Goal: Information Seeking & Learning: Find specific fact

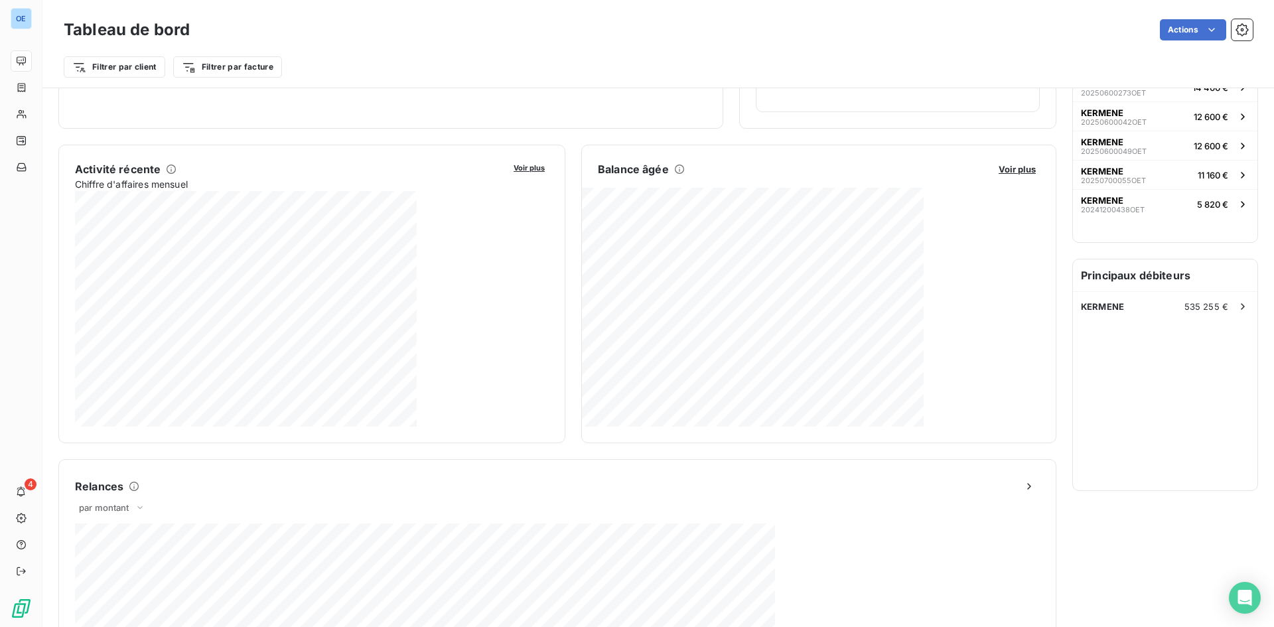
scroll to position [1, 0]
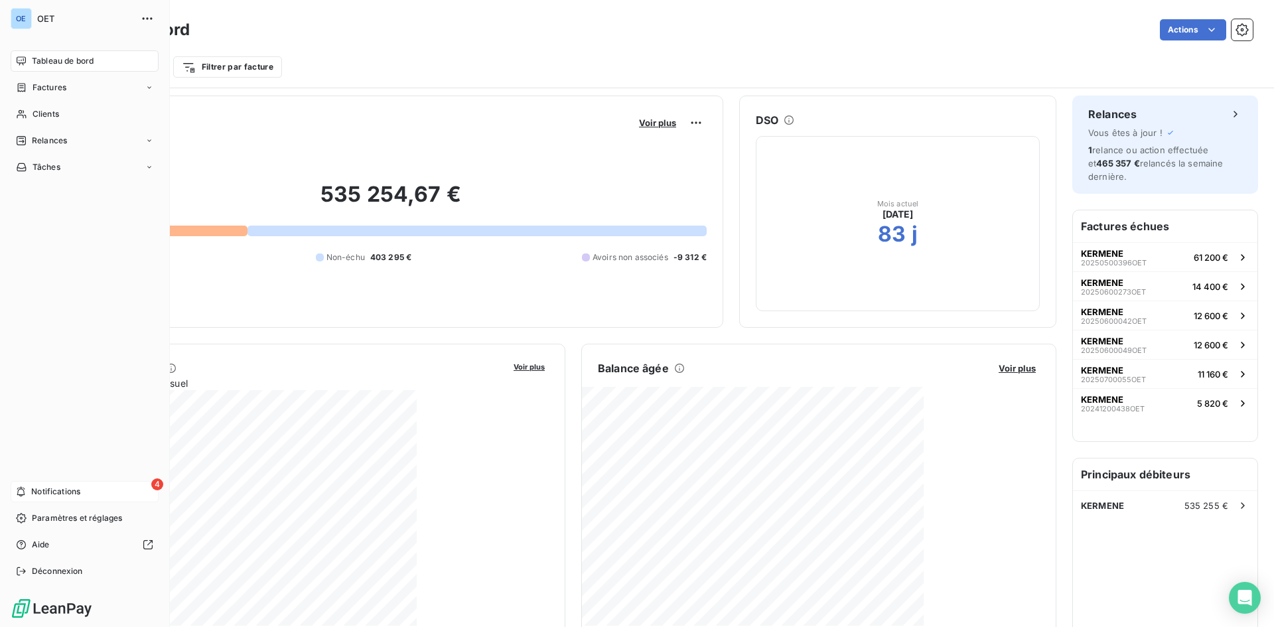
click at [30, 500] on div "4 Notifications" at bounding box center [85, 491] width 148 height 21
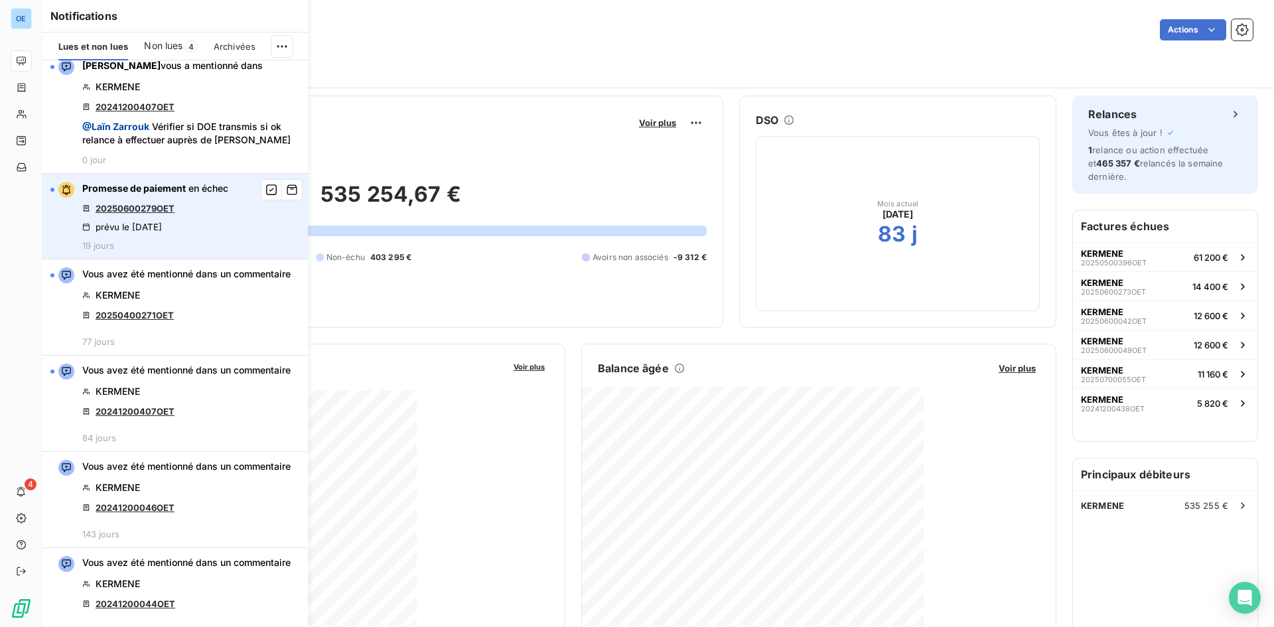
scroll to position [0, 0]
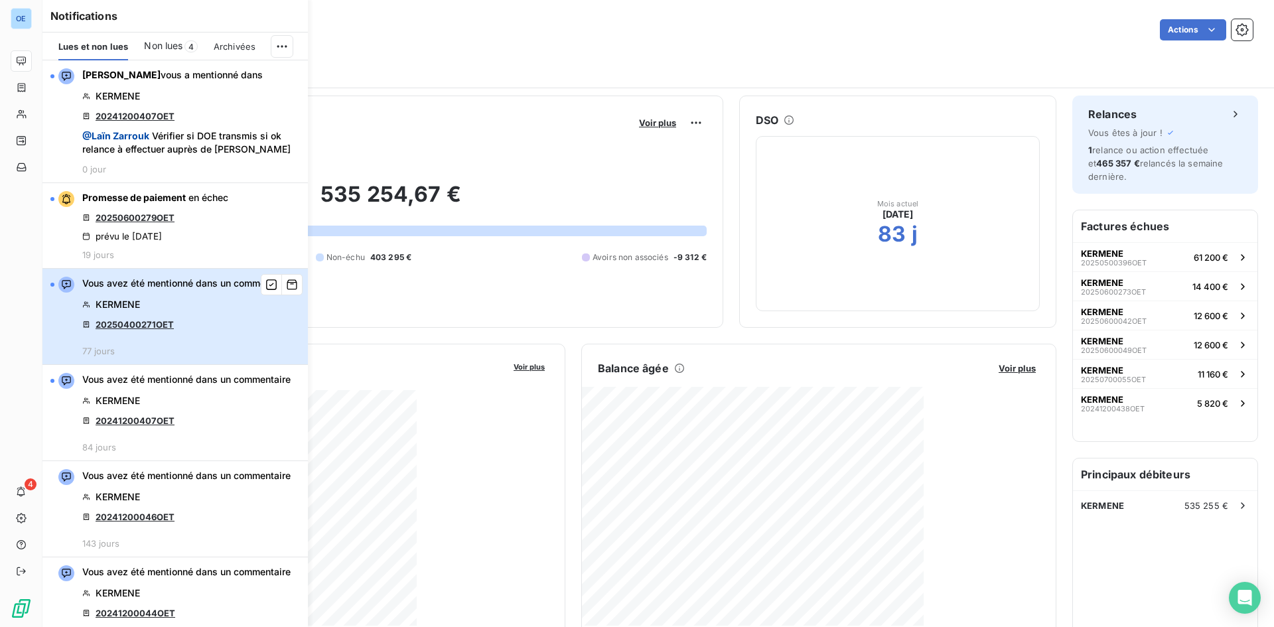
click at [259, 327] on div "Vous avez été mentionné dans un commentaire KERMENE 20250400271OET 77 jours" at bounding box center [186, 317] width 208 height 80
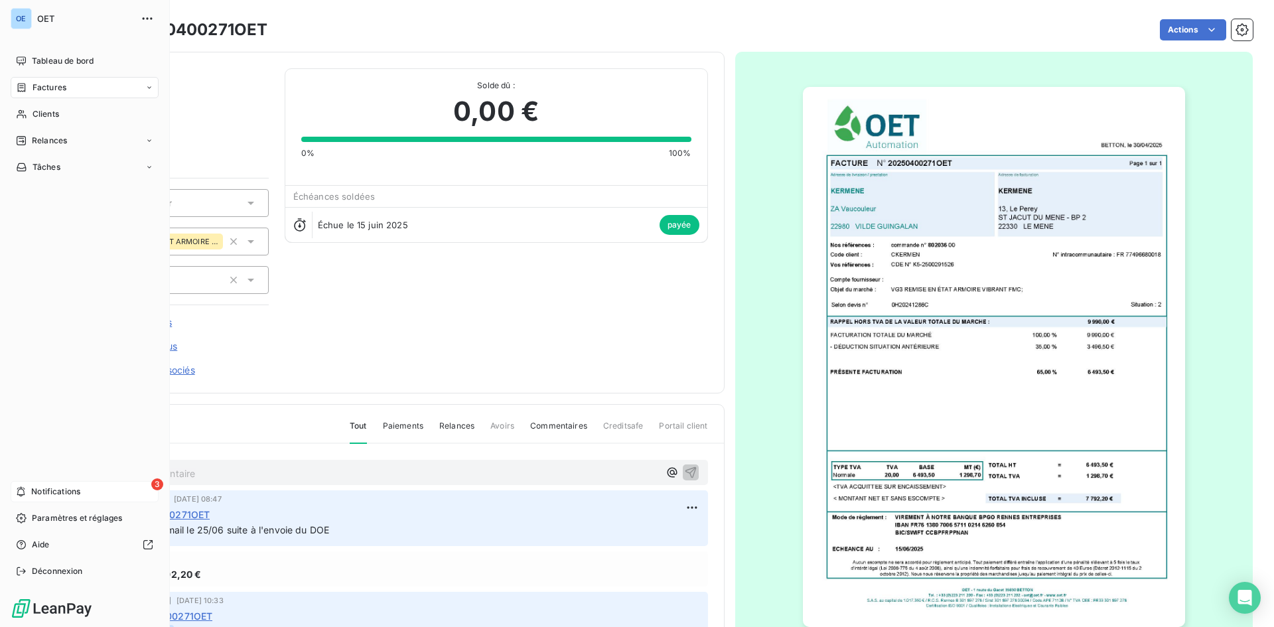
click at [68, 496] on span "Notifications" at bounding box center [55, 492] width 49 height 12
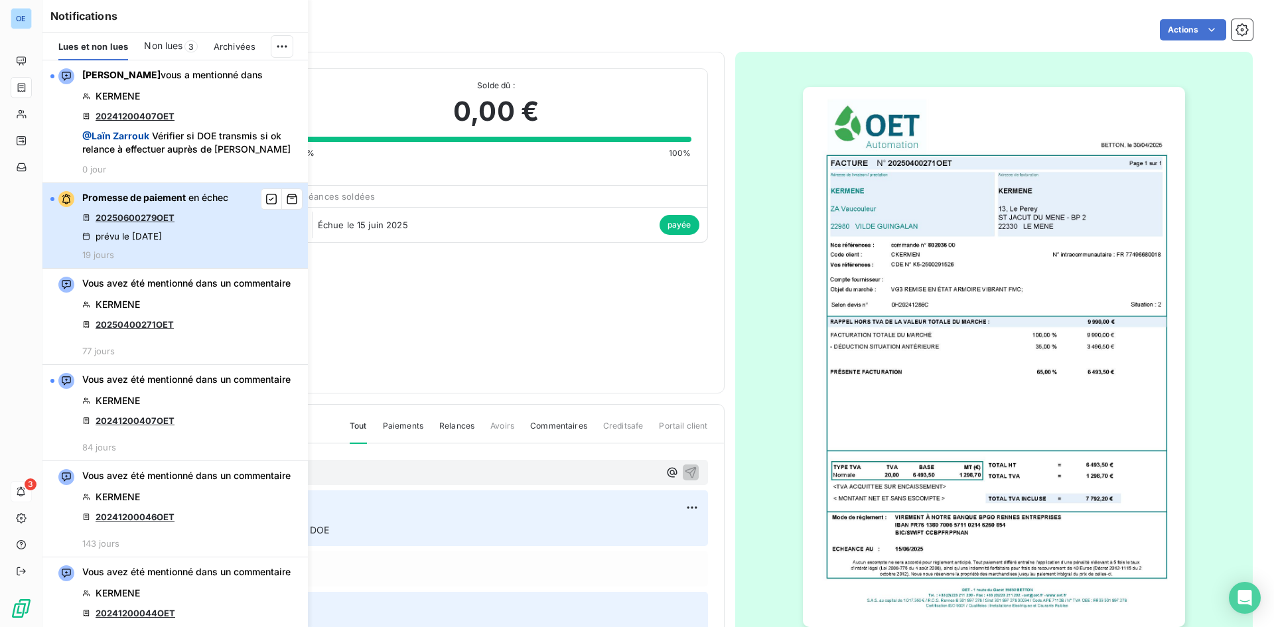
click at [252, 243] on button "Promesse de paiement en échec 20250600279OET prévu le [DATE] 19 jours" at bounding box center [174, 226] width 265 height 86
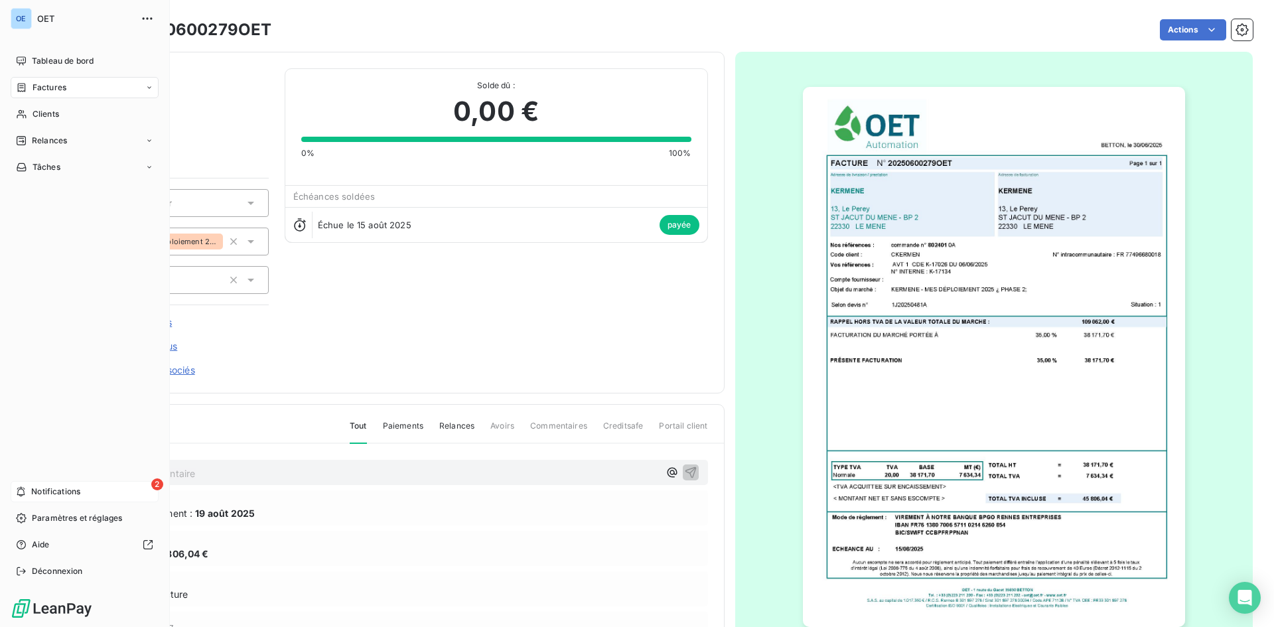
click at [123, 493] on div "2 Notifications" at bounding box center [85, 491] width 148 height 21
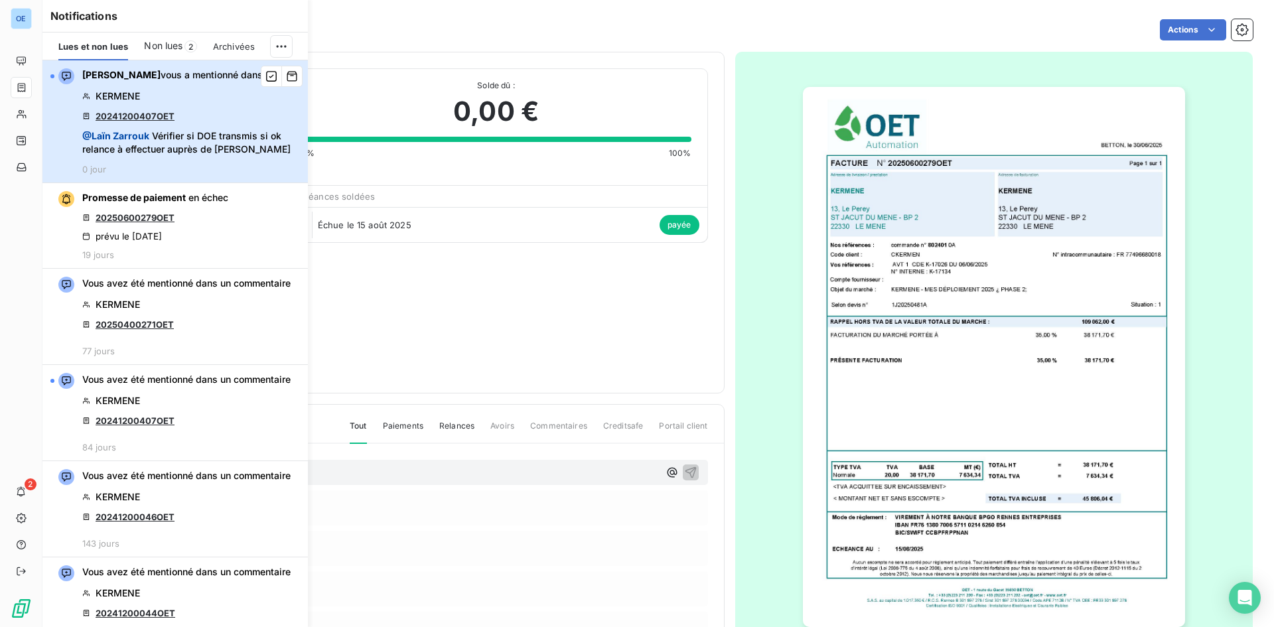
click at [206, 163] on div "[PERSON_NAME] vous a mentionné dans KERMENE 20241200407OET @ Laïn Zarrouk Vérif…" at bounding box center [191, 121] width 218 height 106
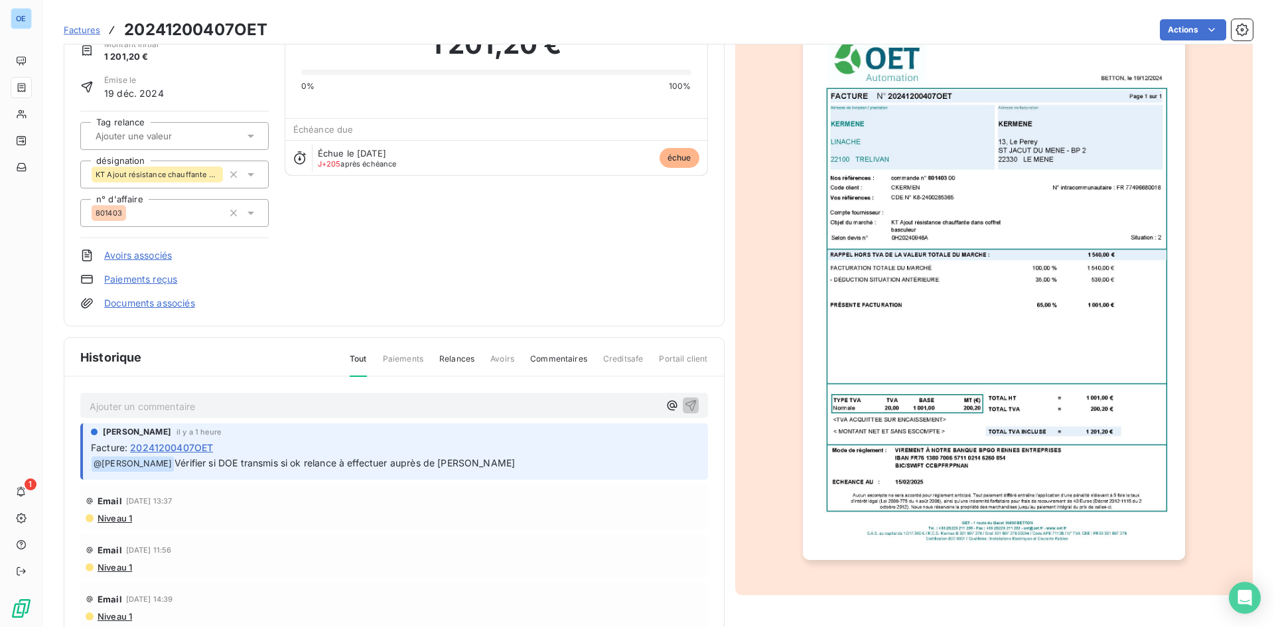
scroll to position [1, 0]
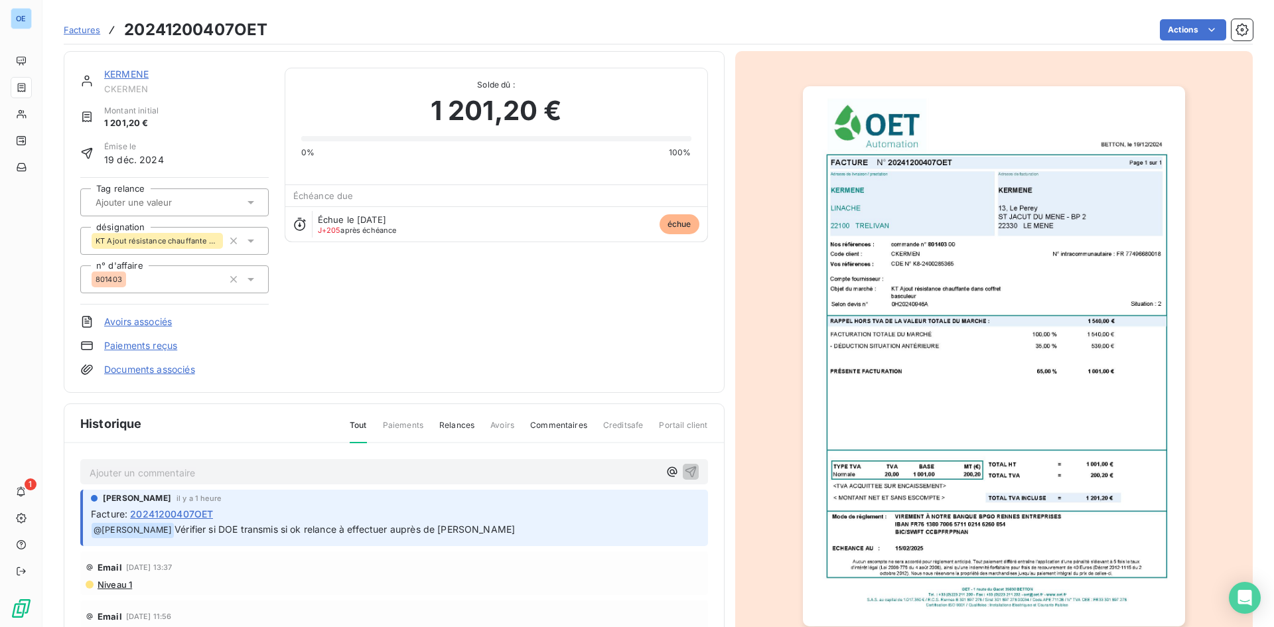
click at [915, 289] on img "button" at bounding box center [994, 356] width 382 height 540
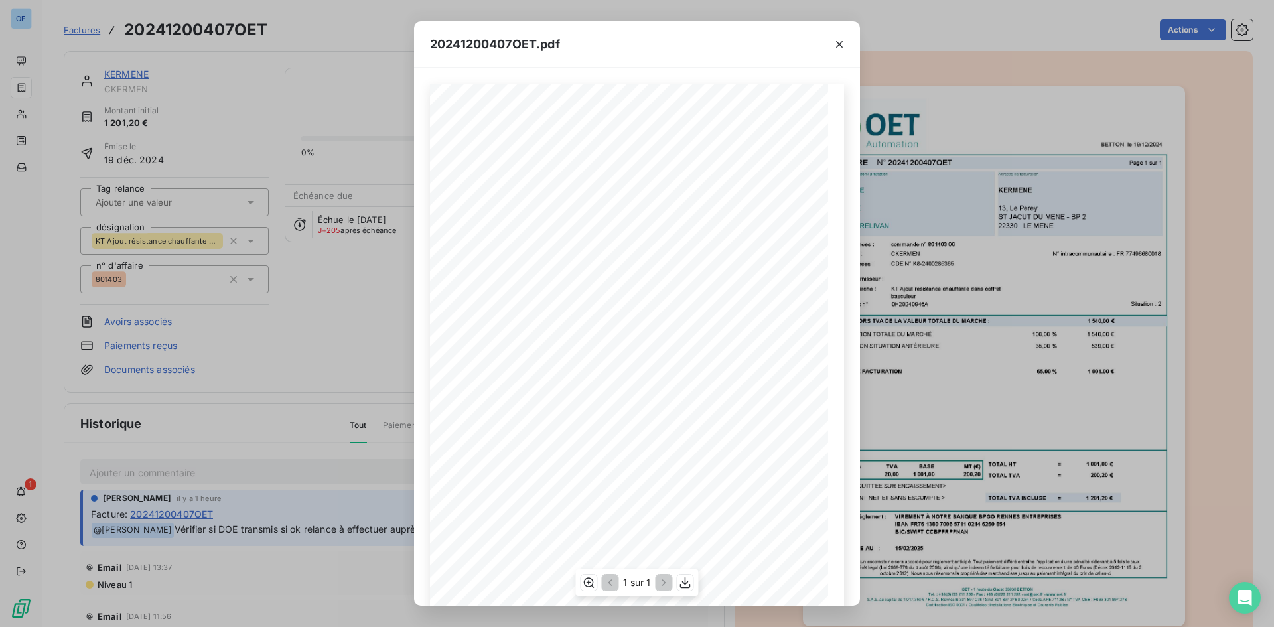
click at [540, 309] on span "0H20240946A" at bounding box center [550, 310] width 40 height 6
click at [551, 302] on span "basculeur" at bounding box center [542, 302] width 25 height 6
drag, startPoint x: 537, startPoint y: 299, endPoint x: 633, endPoint y: 295, distance: 96.3
click at [633, 295] on div "BETTON, le [DATE] FACTURE N° 20241200407OET Page 1 sur 1 commande n° 801403 00 …" at bounding box center [637, 365] width 398 height 563
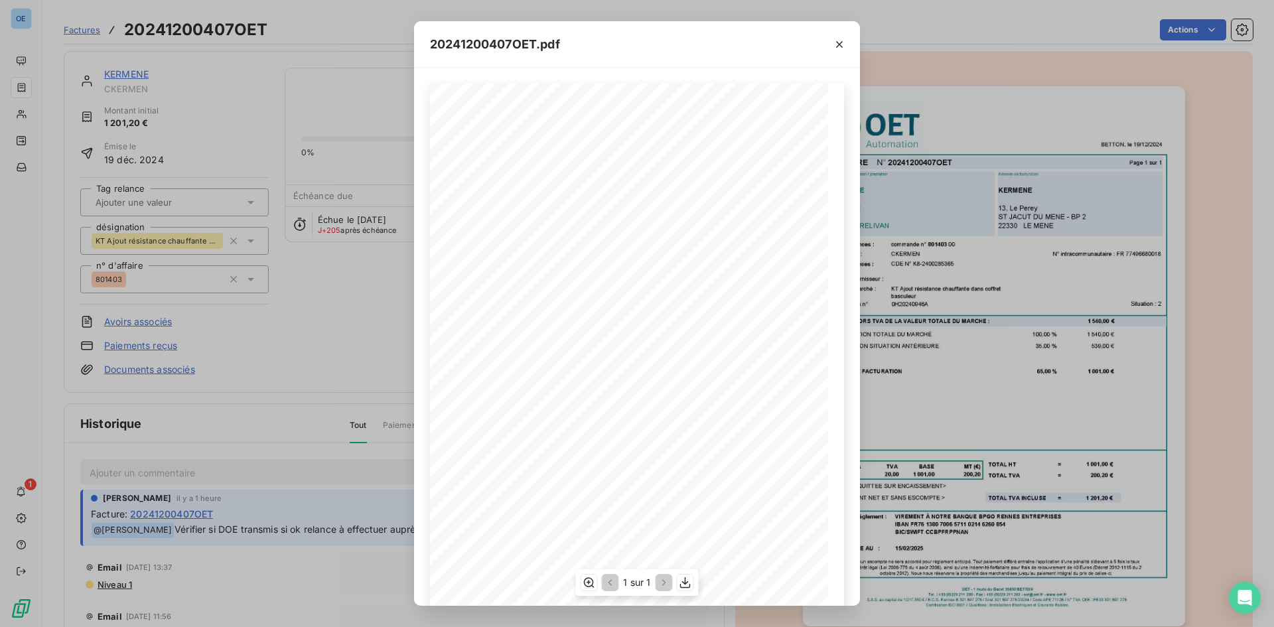
click at [619, 295] on span "KT Ajout résistance chauffante dans coffret" at bounding box center [586, 294] width 113 height 6
click at [835, 47] on icon "button" at bounding box center [839, 44] width 13 height 13
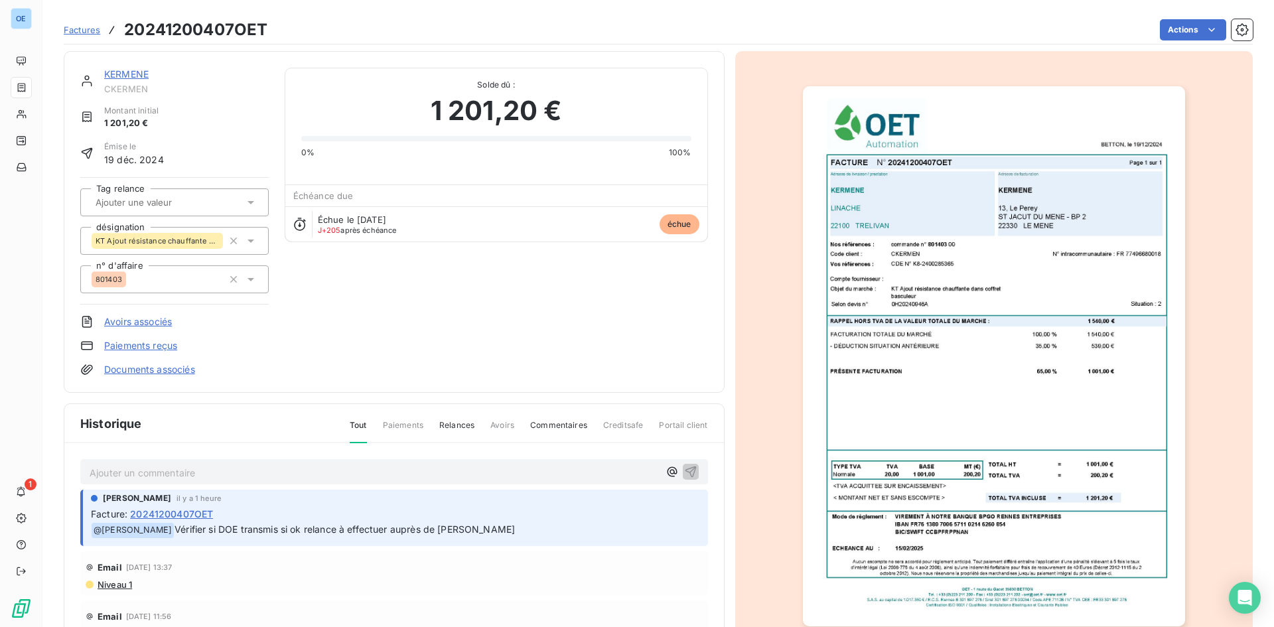
click at [994, 337] on img "button" at bounding box center [994, 356] width 382 height 540
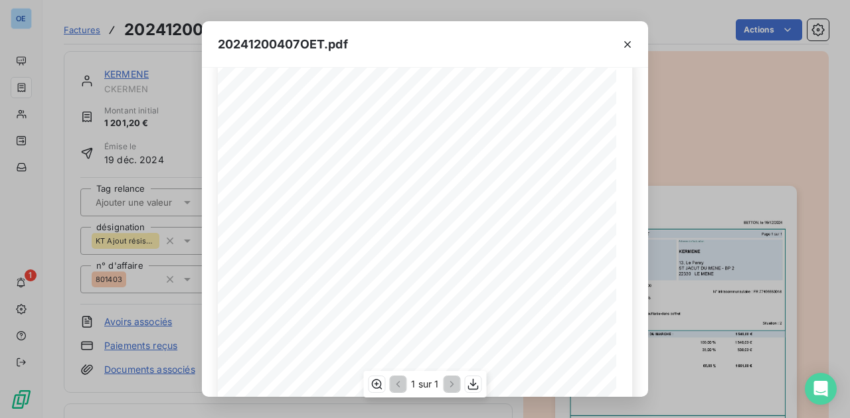
scroll to position [44, 0]
click at [359, 204] on span "801403" at bounding box center [366, 204] width 20 height 6
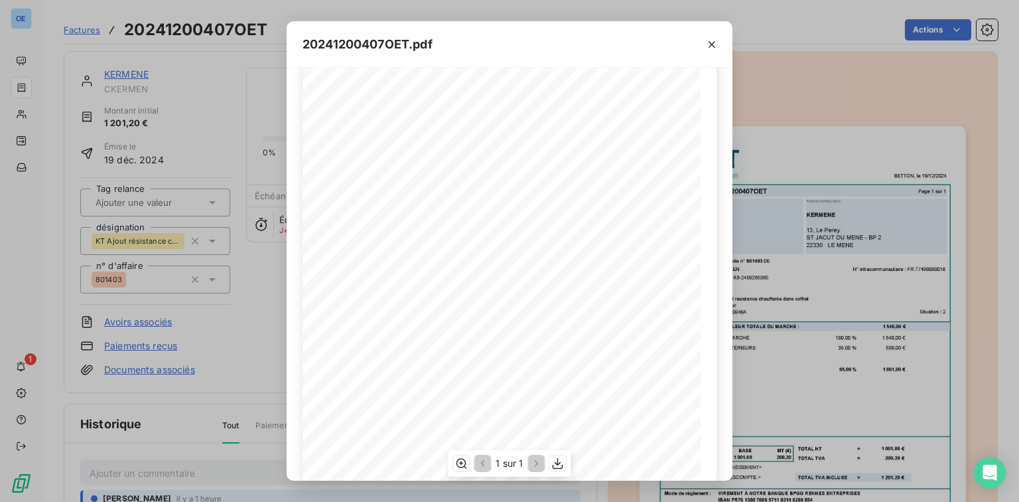
scroll to position [128, 0]
click at [881, 206] on div "20241200407OET.pdf BETTON, le [DATE] FACTURE N° 20241200407OET Page 1 sur 1 com…" at bounding box center [509, 251] width 1019 height 502
